Goal: Information Seeking & Learning: Check status

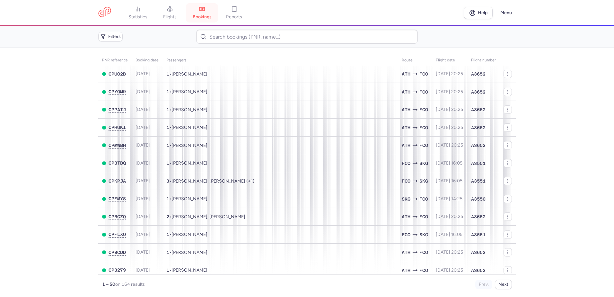
drag, startPoint x: 0, startPoint y: 0, endPoint x: 205, endPoint y: 10, distance: 205.5
click at [205, 10] on icon at bounding box center [202, 9] width 6 height 6
click at [177, 10] on link "flights" at bounding box center [170, 13] width 32 height 14
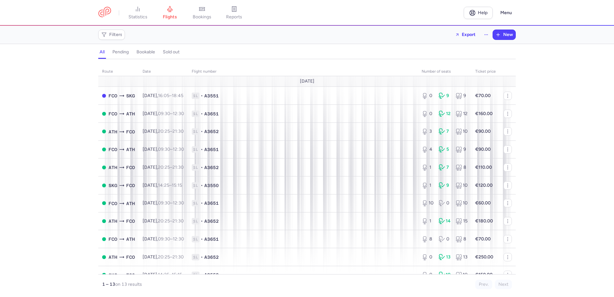
click at [198, 11] on link "bookings" at bounding box center [202, 13] width 32 height 14
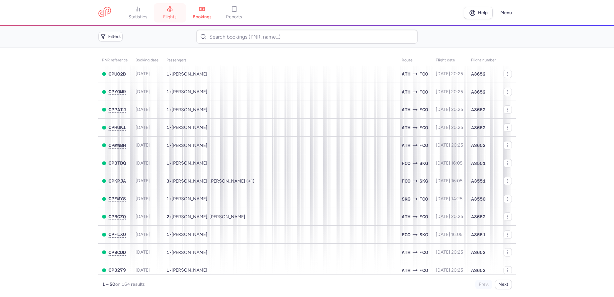
click at [165, 7] on link "flights" at bounding box center [170, 13] width 32 height 14
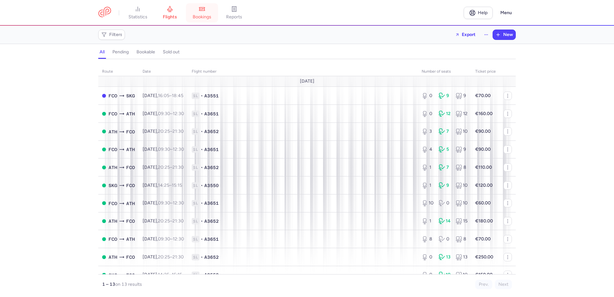
click at [206, 20] on link "bookings" at bounding box center [202, 13] width 32 height 14
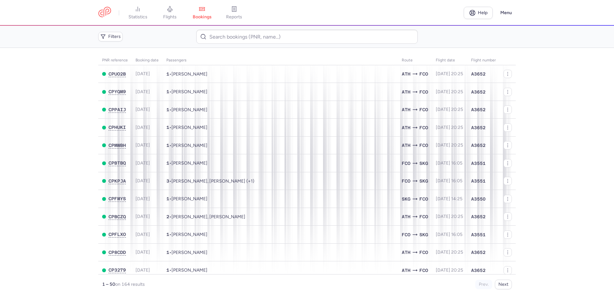
click at [50, 126] on main "PNR reference Booking date Passengers Route flight date Flight number CPUO2B 20…" at bounding box center [307, 172] width 614 height 249
click at [166, 14] on link "flights" at bounding box center [170, 13] width 32 height 14
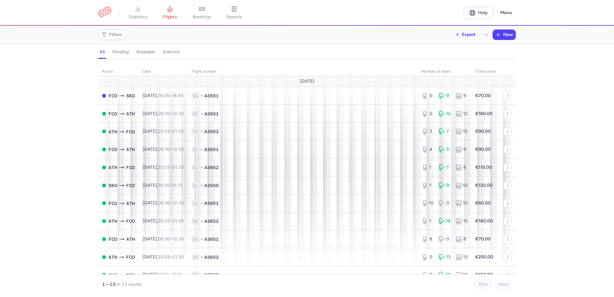
click at [556, 94] on div "route date Flight number number of seats Ticket price August 25 FCO SKG Thu, 14…" at bounding box center [307, 180] width 614 height 234
click at [204, 16] on span "bookings" at bounding box center [202, 17] width 19 height 6
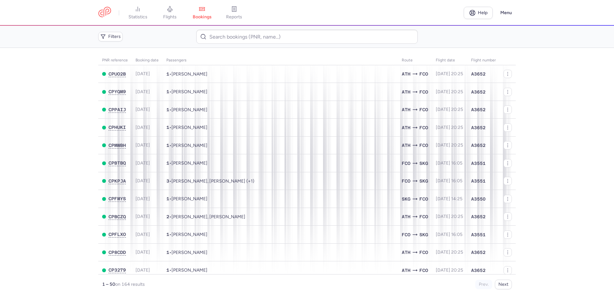
click at [559, 131] on main "PNR reference Booking date Passengers Route flight date Flight number CPUO2B 20…" at bounding box center [307, 172] width 614 height 249
drag, startPoint x: 566, startPoint y: 95, endPoint x: 562, endPoint y: 94, distance: 4.2
click at [566, 95] on main "PNR reference Booking date Passengers Route flight date Flight number CPUO2B 20…" at bounding box center [307, 172] width 614 height 249
click at [175, 13] on link "flights" at bounding box center [170, 13] width 32 height 14
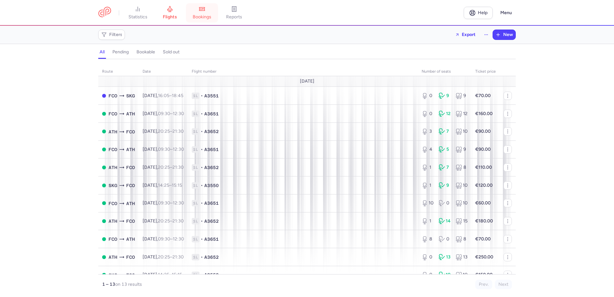
click at [199, 13] on link "bookings" at bounding box center [202, 13] width 32 height 14
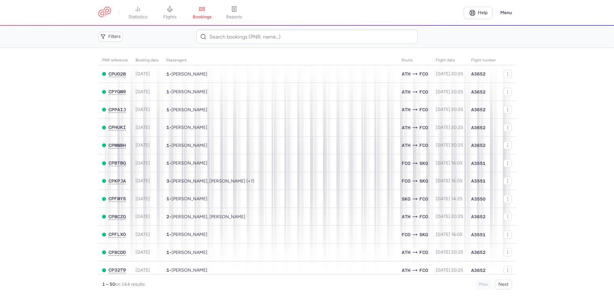
click at [47, 138] on main "PNR reference Booking date Passengers Route flight date Flight number CPUO2B 20…" at bounding box center [307, 172] width 614 height 249
click at [47, 166] on main "PNR reference Booking date Passengers Route flight date Flight number CPUO2B 20…" at bounding box center [307, 172] width 614 height 249
click at [172, 13] on link "flights" at bounding box center [170, 13] width 32 height 14
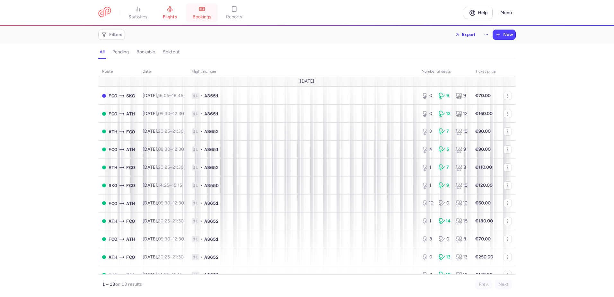
click at [212, 9] on link "bookings" at bounding box center [202, 13] width 32 height 14
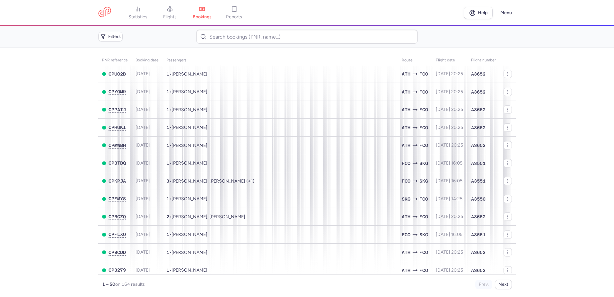
click at [540, 124] on main "PNR reference Booking date Passengers Route flight date Flight number CPUO2B 20…" at bounding box center [307, 172] width 614 height 249
click at [178, 11] on link "flights" at bounding box center [170, 13] width 32 height 14
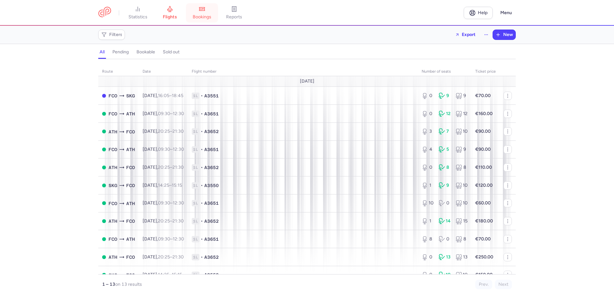
click at [206, 13] on link "bookings" at bounding box center [202, 13] width 32 height 14
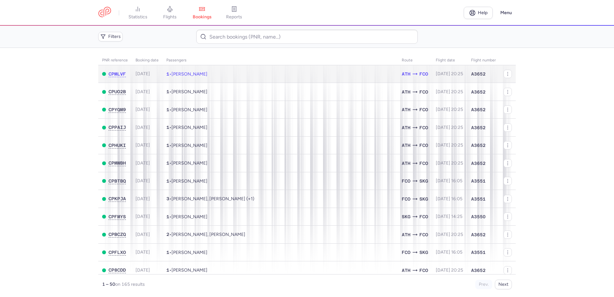
click at [231, 75] on td "1 • Dana FERRARA" at bounding box center [280, 74] width 235 height 18
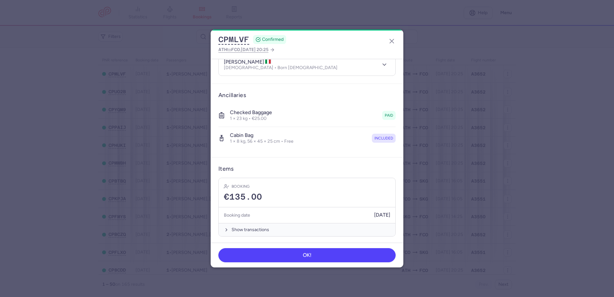
scroll to position [78, 0]
click at [388, 41] on icon "button" at bounding box center [392, 41] width 8 height 8
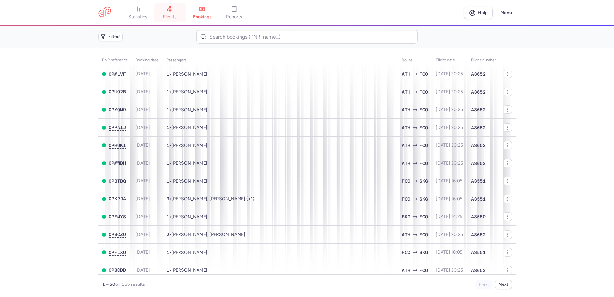
click at [173, 8] on icon at bounding box center [170, 9] width 6 height 6
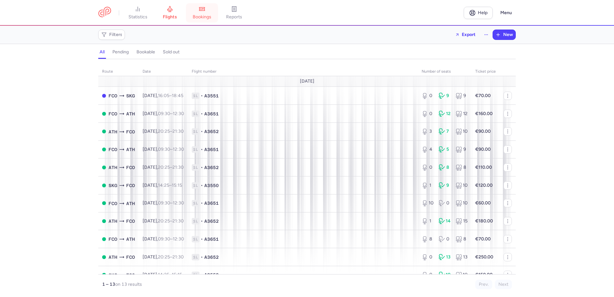
click at [198, 16] on span "bookings" at bounding box center [202, 17] width 19 height 6
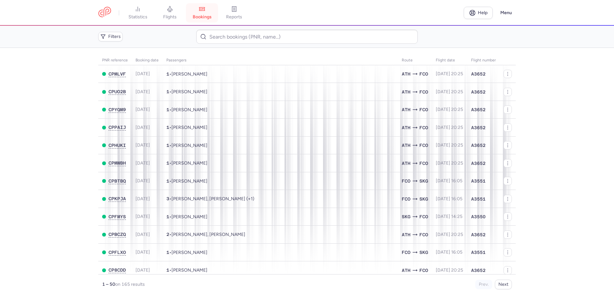
click at [202, 16] on span "bookings" at bounding box center [202, 17] width 19 height 6
click at [176, 10] on link "flights" at bounding box center [170, 13] width 32 height 14
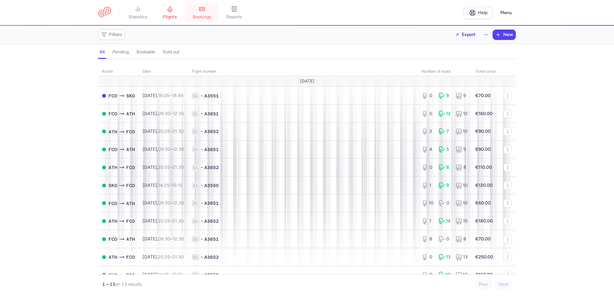
click at [202, 16] on span "bookings" at bounding box center [202, 17] width 19 height 6
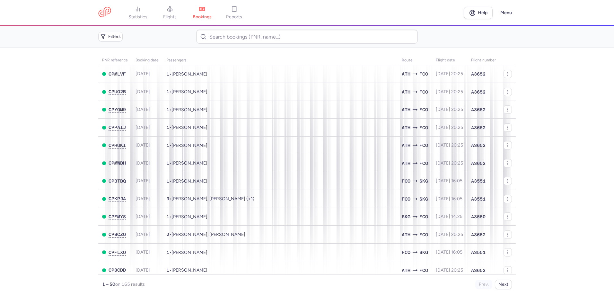
drag, startPoint x: 53, startPoint y: 142, endPoint x: 54, endPoint y: 132, distance: 9.7
click at [53, 137] on main "PNR reference Booking date Passengers Route flight date Flight number CPMLVF 20…" at bounding box center [307, 172] width 614 height 249
click at [171, 6] on icon at bounding box center [170, 9] width 5 height 6
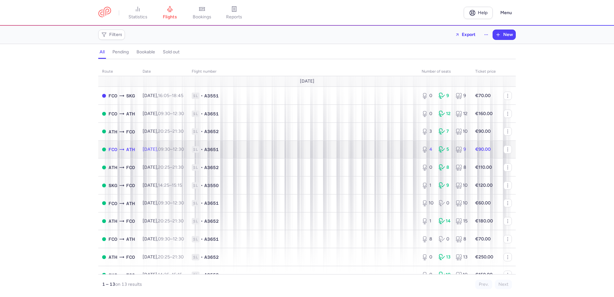
click at [262, 151] on span "1L • A3651" at bounding box center [303, 149] width 222 height 6
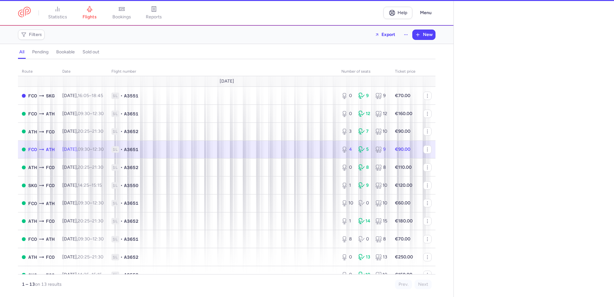
select select "days"
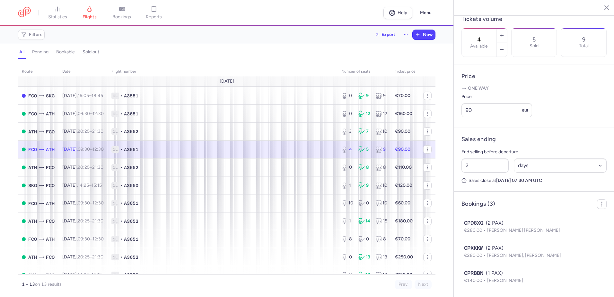
scroll to position [213, 0]
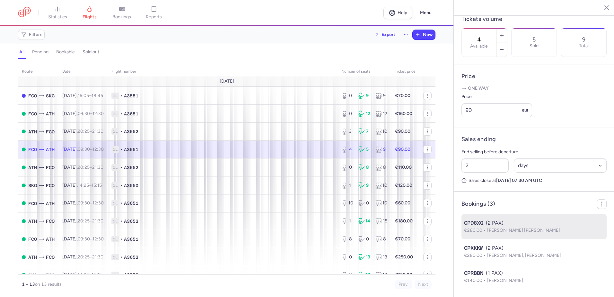
click at [521, 230] on span "[PERSON_NAME] [PERSON_NAME]" at bounding box center [523, 229] width 73 height 5
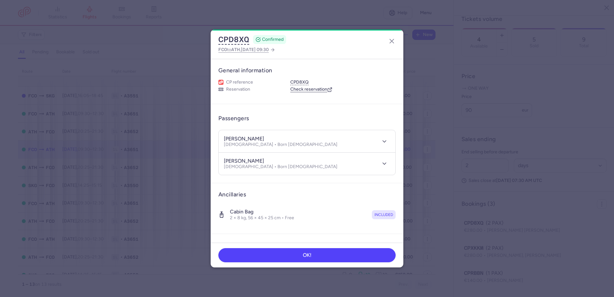
click at [260, 137] on h4 "giuseppe RUSSO" at bounding box center [244, 139] width 40 height 6
copy h4 "RUSSO"
click at [391, 40] on icon "button" at bounding box center [392, 41] width 8 height 8
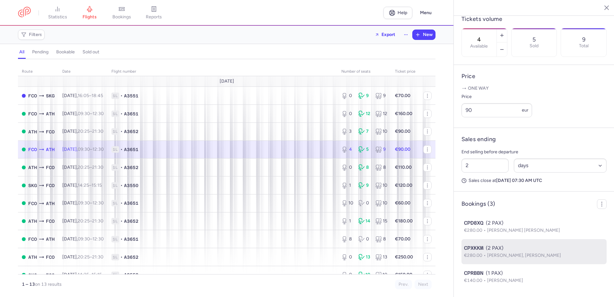
click at [501, 253] on span "[PERSON_NAME], [PERSON_NAME]" at bounding box center [524, 254] width 74 height 5
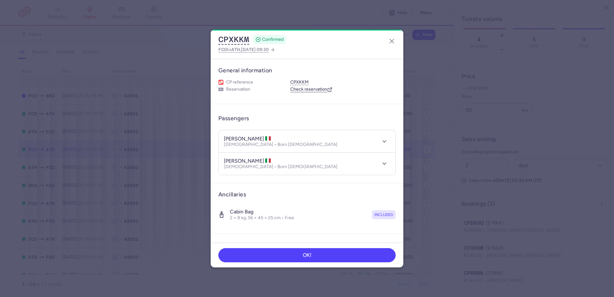
click at [255, 137] on h4 "domenica BILLI" at bounding box center [248, 139] width 48 height 6
copy h4 "BILLI"
click at [249, 161] on h4 "ennio CASTAGNINO" at bounding box center [248, 161] width 48 height 6
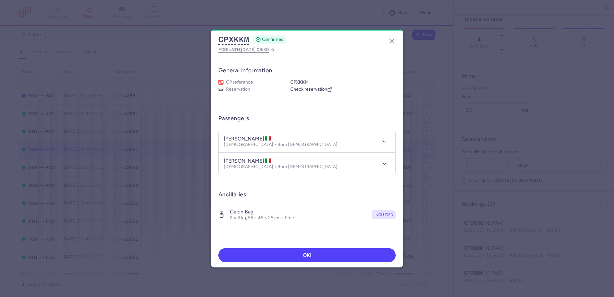
copy h4 "CASTAGNINO"
click at [390, 43] on line "button" at bounding box center [392, 41] width 4 height 4
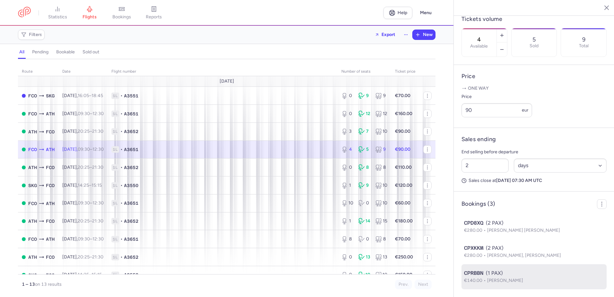
click at [507, 278] on span "[PERSON_NAME]" at bounding box center [505, 280] width 36 height 5
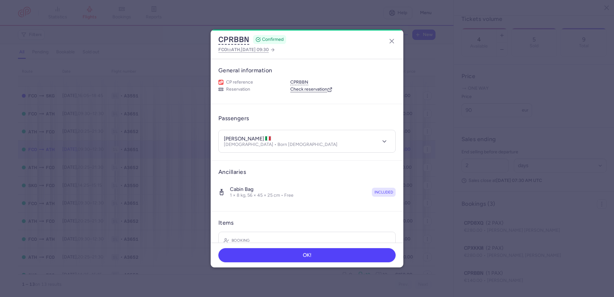
click at [248, 139] on h4 "aris PARISELLA" at bounding box center [248, 139] width 48 height 6
copy h4 "PARISELLA"
click at [390, 40] on icon "button" at bounding box center [392, 41] width 8 height 8
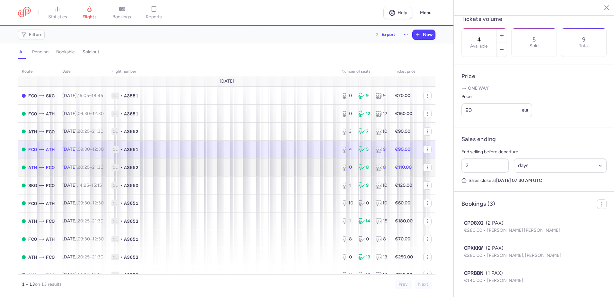
click at [103, 164] on time "21:30 +0" at bounding box center [97, 166] width 11 height 5
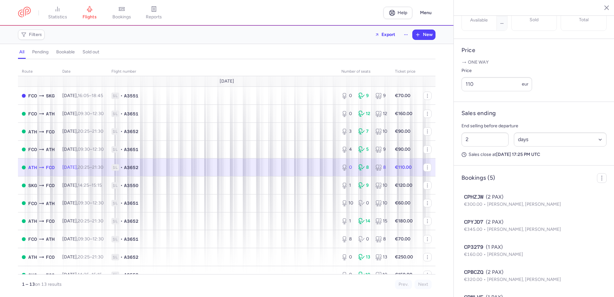
scroll to position [263, 0]
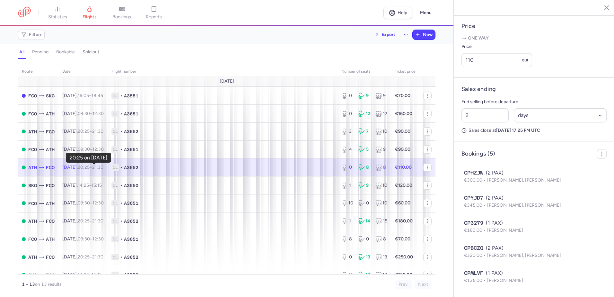
click at [90, 169] on time "20:25" at bounding box center [84, 166] width 12 height 5
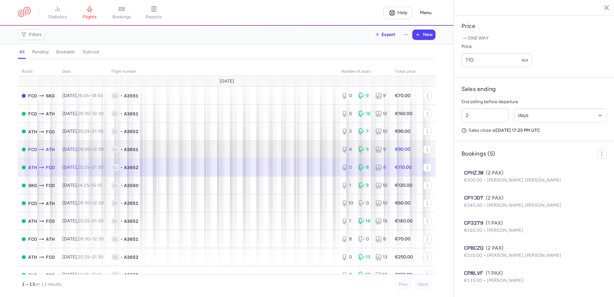
click at [100, 152] on td "Sun, 17 Aug, 09:30 – 12:30 +0" at bounding box center [82, 149] width 49 height 18
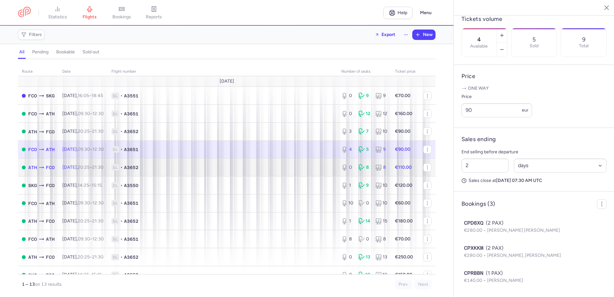
click at [101, 163] on td "Sun, 17 Aug, 20:25 – 21:30 +0" at bounding box center [82, 167] width 49 height 18
type input "0"
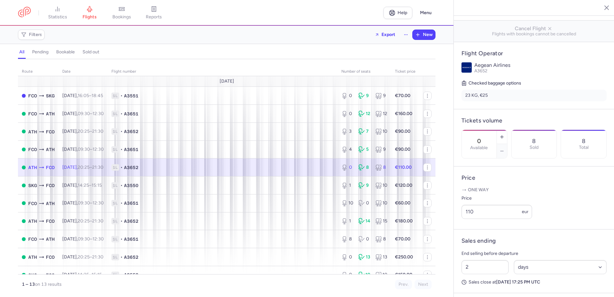
scroll to position [263, 0]
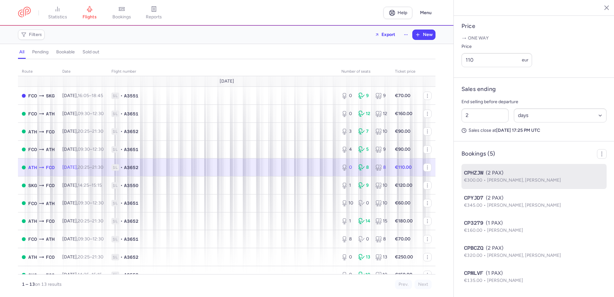
click at [532, 181] on span "Luca SALVIONI, Beatrice ROSSILLI" at bounding box center [524, 179] width 74 height 5
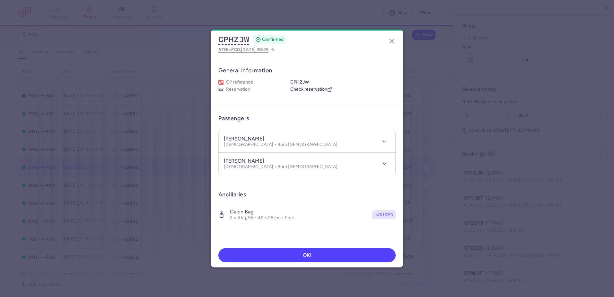
click at [246, 137] on h4 "luca SALVIONI" at bounding box center [244, 139] width 40 height 6
copy h4 "SALVIONI"
click at [250, 160] on h4 "beatrice ROSSILLI" at bounding box center [244, 161] width 40 height 6
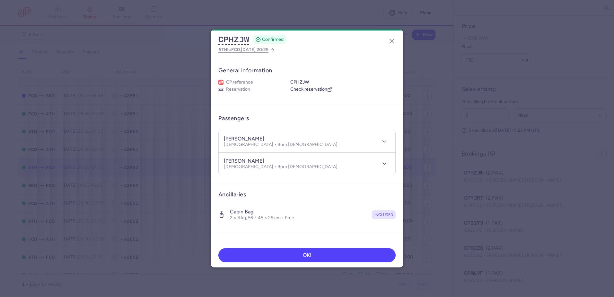
copy h4 "ROSSILLI"
click at [391, 41] on icon "button" at bounding box center [392, 41] width 8 height 8
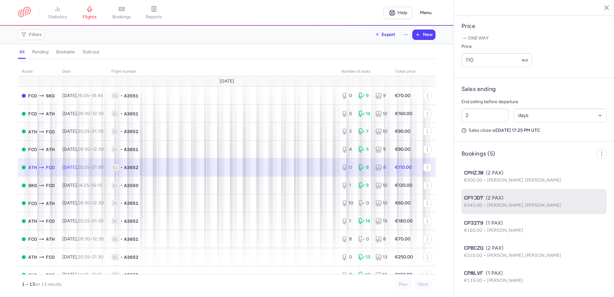
click at [505, 205] on span "[PERSON_NAME], [PERSON_NAME]" at bounding box center [524, 204] width 74 height 5
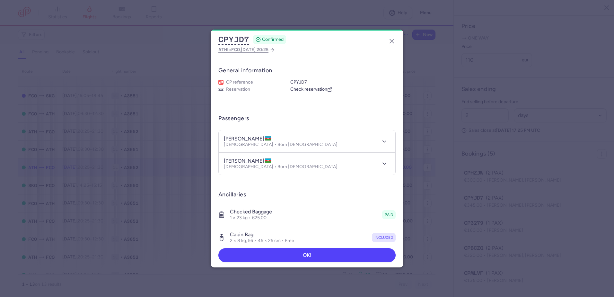
click at [251, 137] on h4 "solmaz IMANOVA" at bounding box center [248, 139] width 48 height 6
copy h4 "IMANOVA"
click at [250, 160] on h4 "leman ZEYNALLI" at bounding box center [248, 161] width 48 height 6
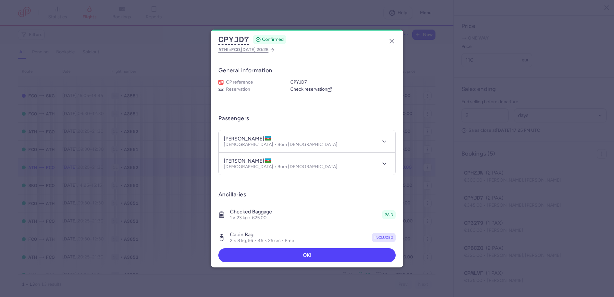
copy h4 "ZEYNALLI"
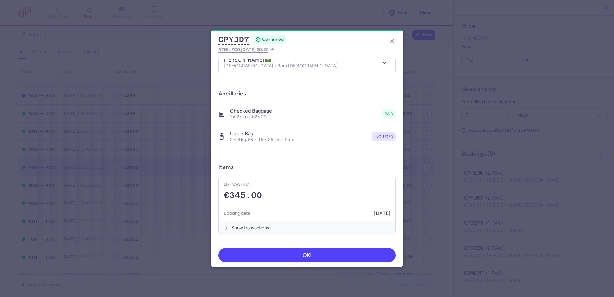
scroll to position [69, 0]
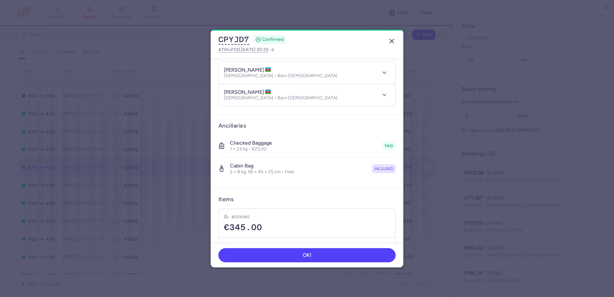
click at [392, 42] on icon "button" at bounding box center [392, 41] width 8 height 8
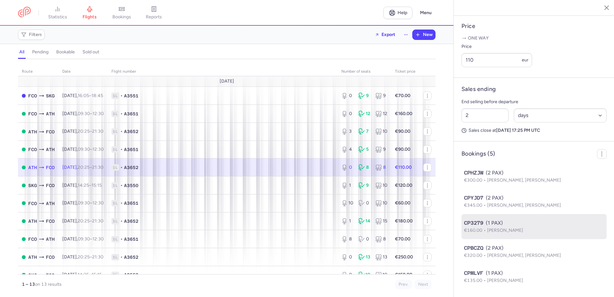
click at [519, 224] on div "CP3279 (1 PAX)" at bounding box center [534, 223] width 140 height 8
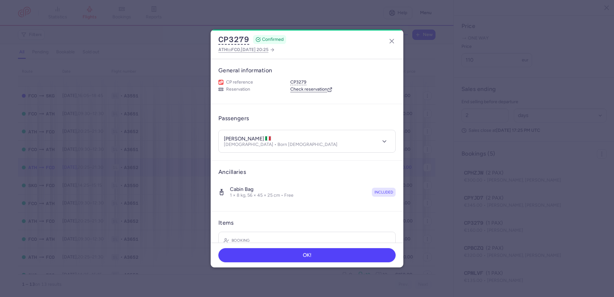
click at [251, 140] on h4 "valeria FINOCCHIARO" at bounding box center [248, 139] width 48 height 6
copy h4 "FINOCCHIARO"
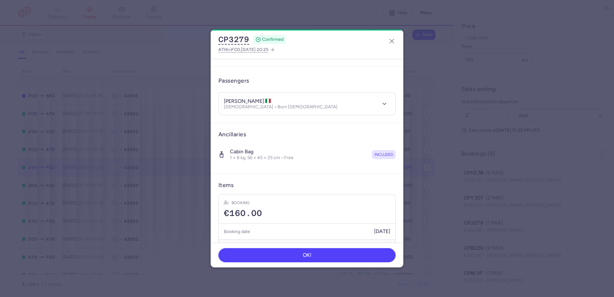
scroll to position [23, 0]
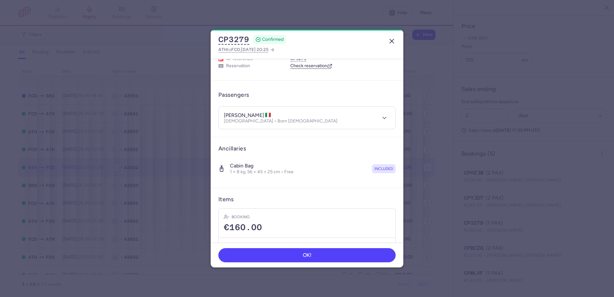
click at [390, 40] on icon "button" at bounding box center [392, 41] width 8 height 8
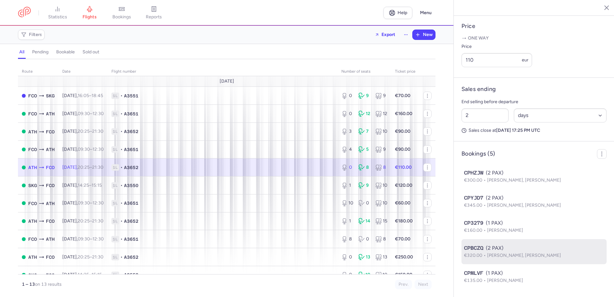
click at [510, 254] on span "[PERSON_NAME], [PERSON_NAME]" at bounding box center [524, 254] width 74 height 5
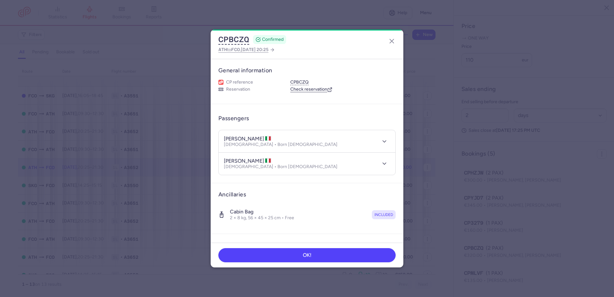
click at [256, 137] on h4 "valeria ARNALDI" at bounding box center [248, 139] width 48 height 6
copy h4 "ARNALDI"
drag, startPoint x: 242, startPoint y: 161, endPoint x: 270, endPoint y: 162, distance: 28.9
click at [270, 162] on h4 "matteo DI STEFANO" at bounding box center [248, 161] width 48 height 6
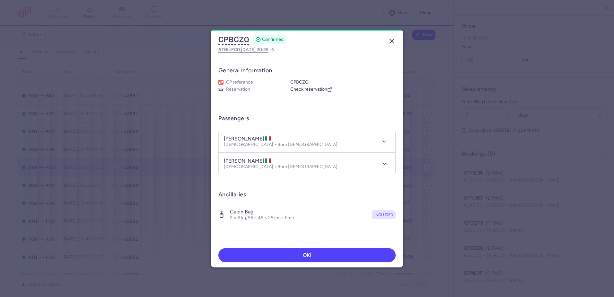
click at [393, 40] on icon "button" at bounding box center [392, 41] width 8 height 8
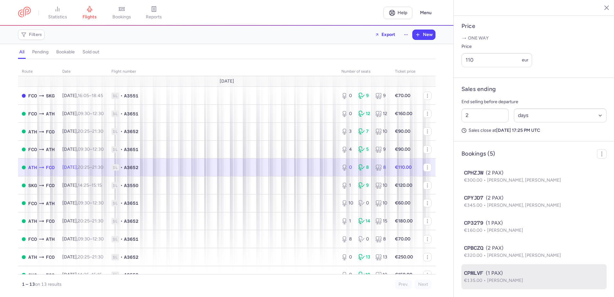
click at [513, 274] on div "CPMLVF (1 PAX)" at bounding box center [534, 273] width 140 height 8
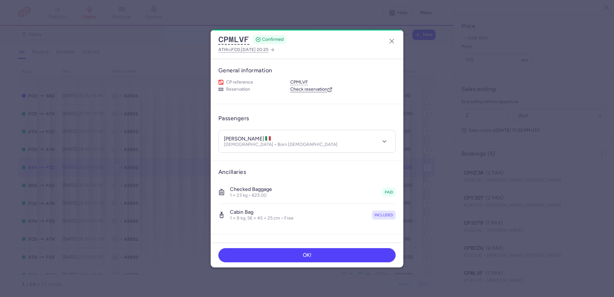
click at [251, 138] on h4 "dana FERRARA" at bounding box center [248, 139] width 48 height 6
click at [392, 40] on icon "button" at bounding box center [392, 41] width 8 height 8
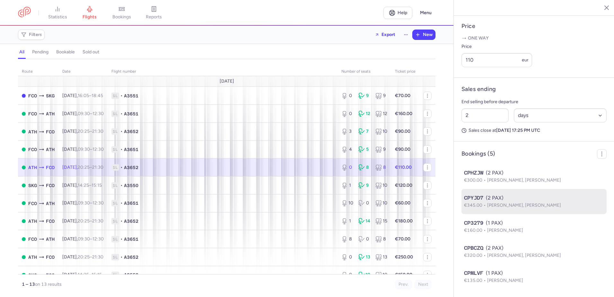
click at [492, 203] on span "[PERSON_NAME], [PERSON_NAME]" at bounding box center [524, 204] width 74 height 5
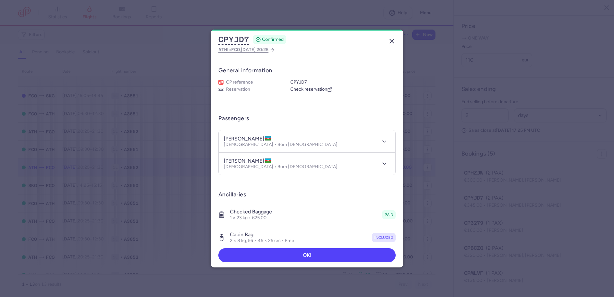
click at [394, 39] on line "button" at bounding box center [392, 41] width 4 height 4
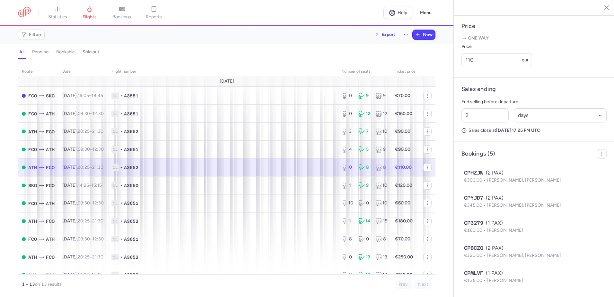
click at [119, 12] on link "bookings" at bounding box center [122, 13] width 32 height 14
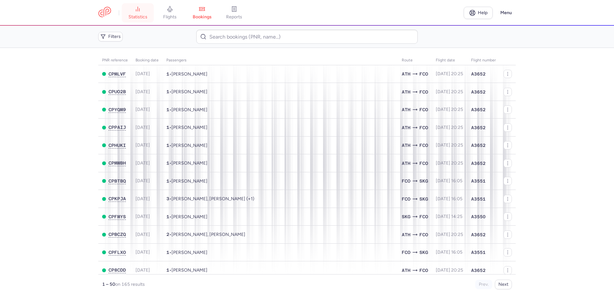
click at [133, 11] on link "statistics" at bounding box center [138, 13] width 32 height 14
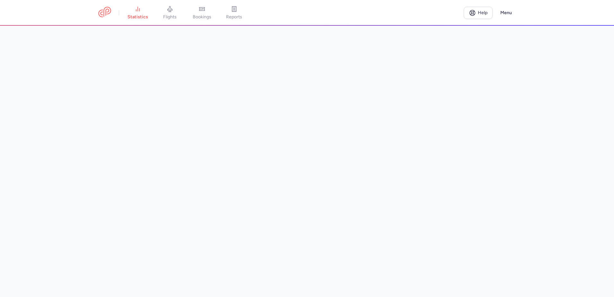
click at [84, 146] on main at bounding box center [307, 161] width 614 height 271
click at [556, 93] on main "Last update: 8 min ago Refresh metrics" at bounding box center [307, 161] width 614 height 271
